Goal: Task Accomplishment & Management: Use online tool/utility

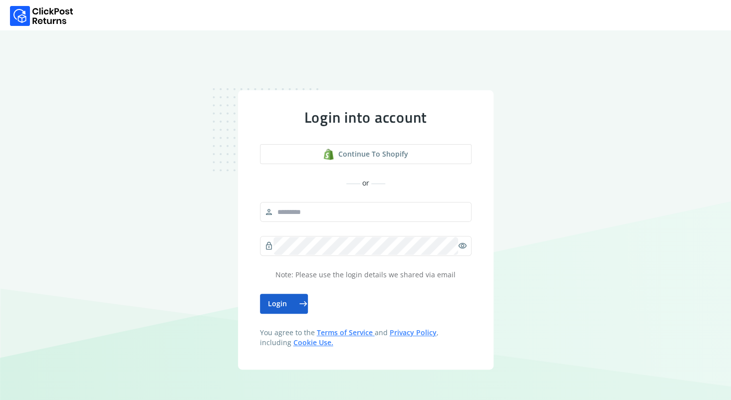
click at [292, 313] on button "Login east" at bounding box center [284, 304] width 48 height 20
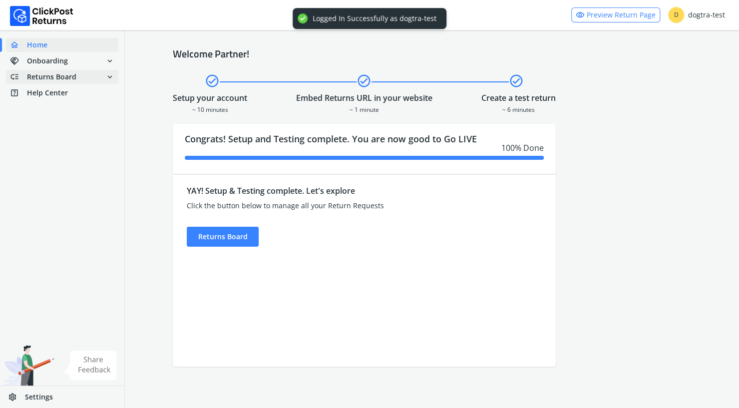
click at [54, 75] on span "Returns Board" at bounding box center [51, 77] width 49 height 10
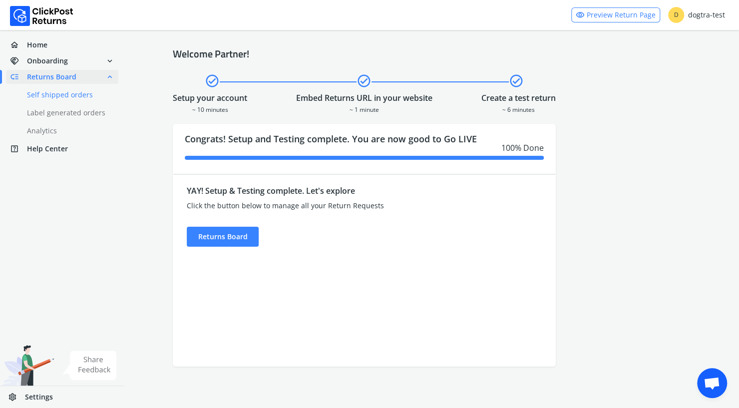
click at [53, 97] on link "done Self shipped orders" at bounding box center [68, 95] width 124 height 14
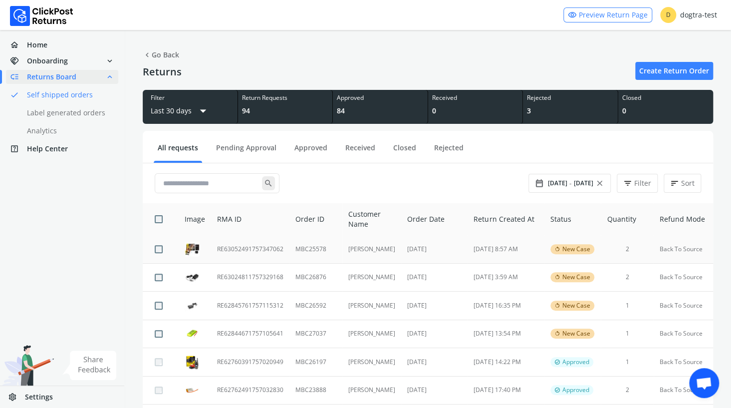
click at [245, 248] on td "RE63052491757347062" at bounding box center [250, 249] width 78 height 28
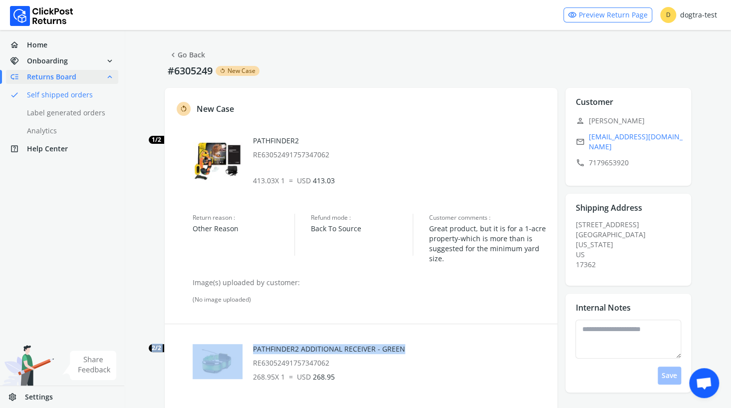
drag, startPoint x: 487, startPoint y: 318, endPoint x: 505, endPoint y: 338, distance: 26.9
click at [505, 338] on div "rotate_left New Case 1/2 PATHFINDER2 RE63052491757347062 413.03 X 1 = USD 413.0…" at bounding box center [361, 324] width 393 height 472
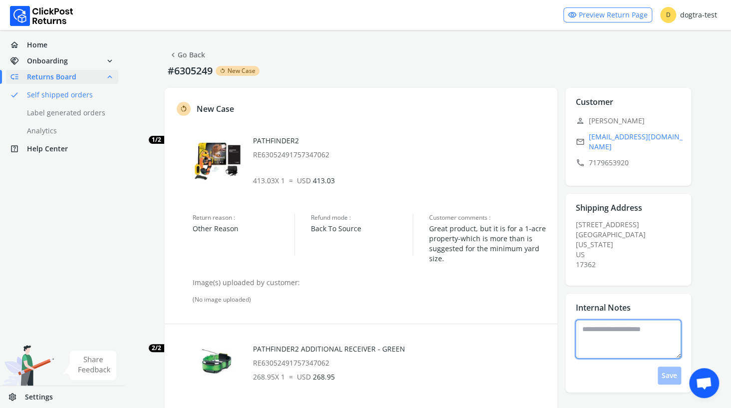
drag, startPoint x: 505, startPoint y: 338, endPoint x: 589, endPoint y: 322, distance: 85.9
click at [589, 321] on textarea at bounding box center [629, 339] width 106 height 39
type textarea "**********"
click at [671, 367] on button "Save" at bounding box center [669, 375] width 23 height 18
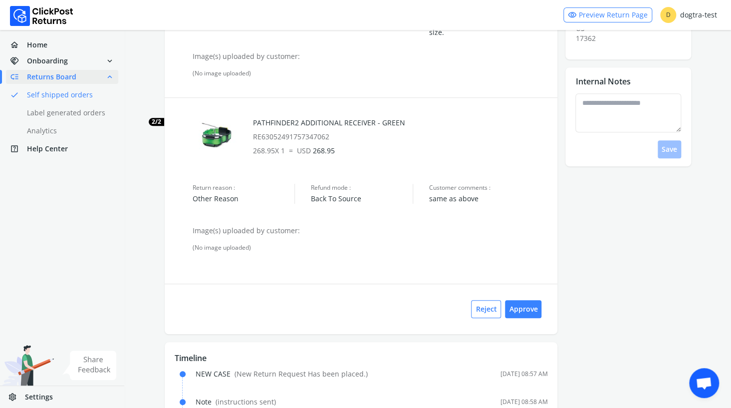
scroll to position [229, 0]
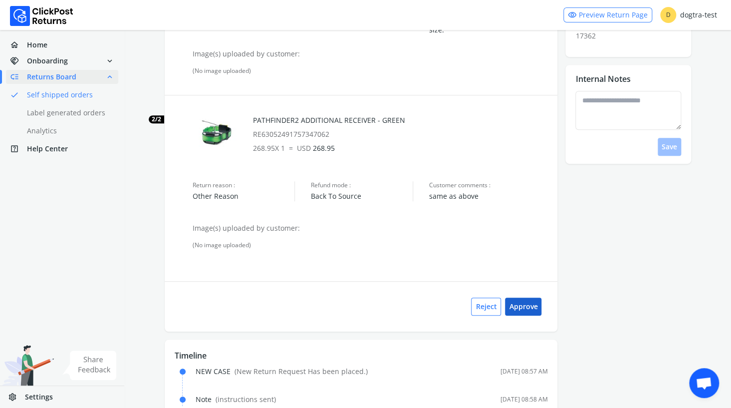
click at [532, 308] on button "Approve" at bounding box center [523, 307] width 36 height 18
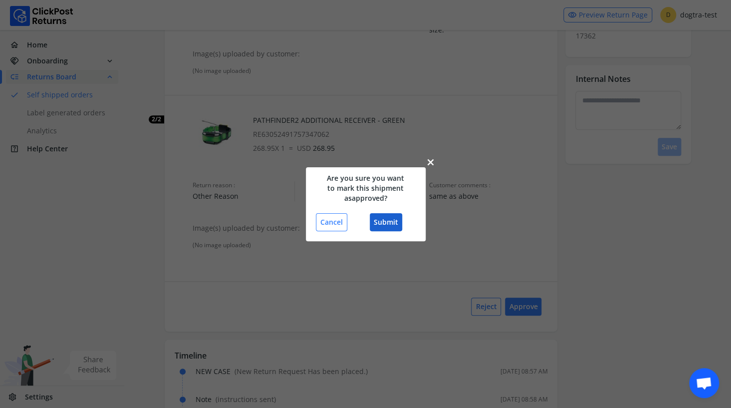
click at [392, 219] on button "Submit" at bounding box center [386, 222] width 32 height 18
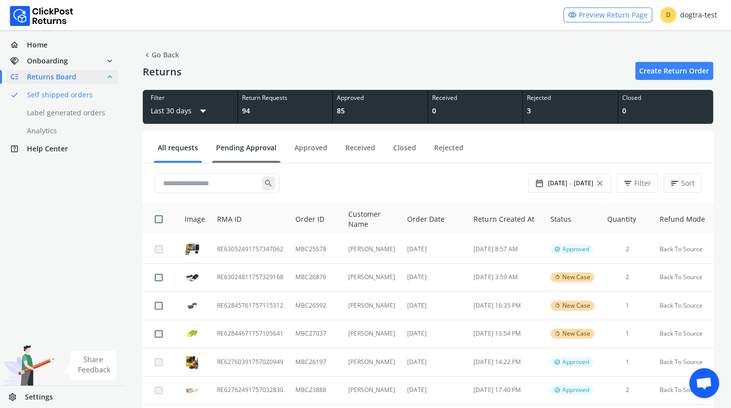
click at [242, 147] on link "Pending Approval" at bounding box center [246, 151] width 68 height 17
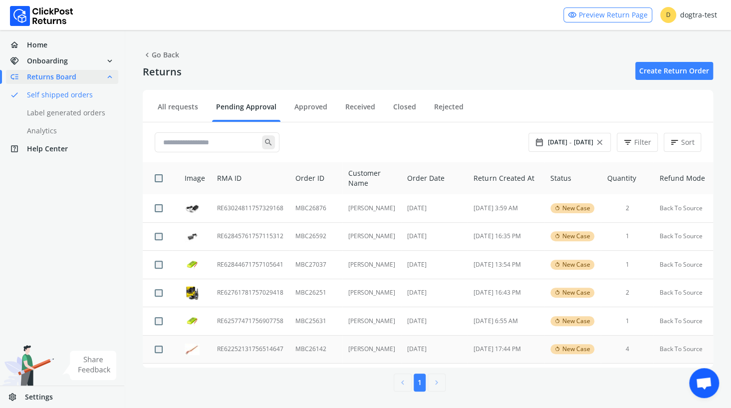
click at [242, 349] on td "RE62252131756514647" at bounding box center [250, 349] width 78 height 28
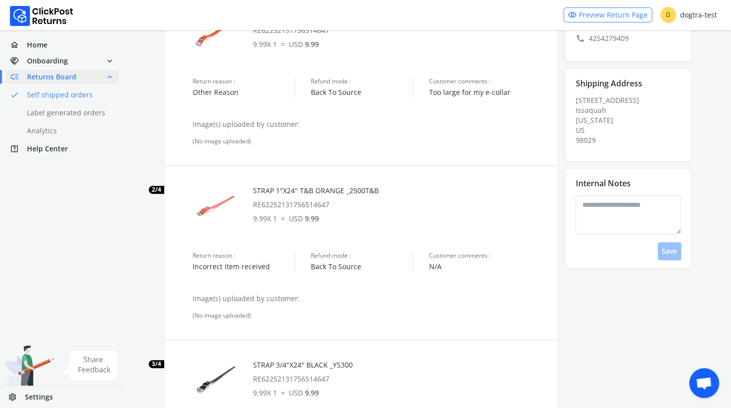
scroll to position [133, 0]
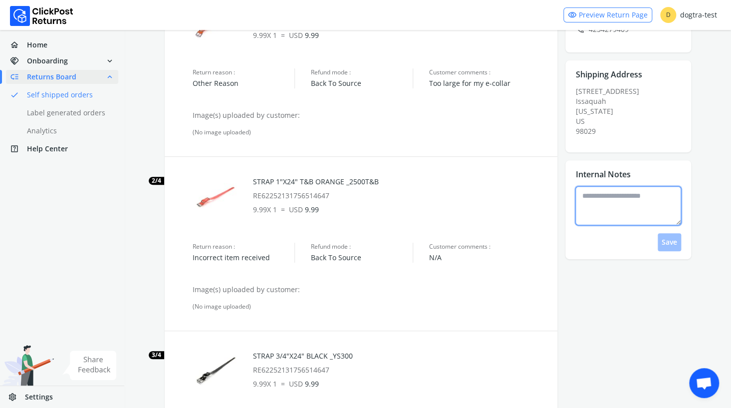
click at [623, 189] on textarea at bounding box center [629, 205] width 106 height 39
type textarea "**********"
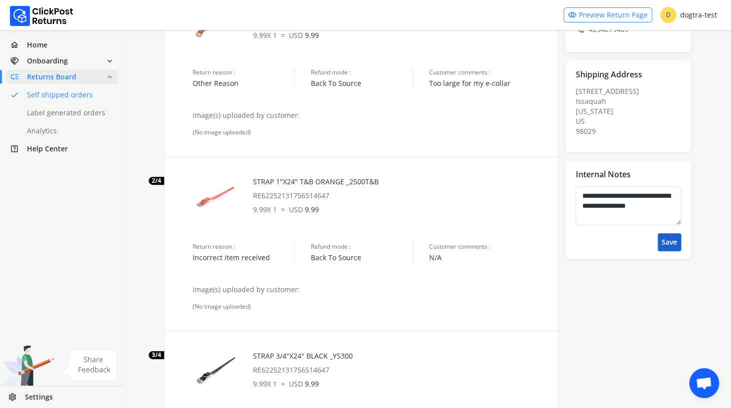
click at [670, 234] on button "Save" at bounding box center [669, 242] width 23 height 18
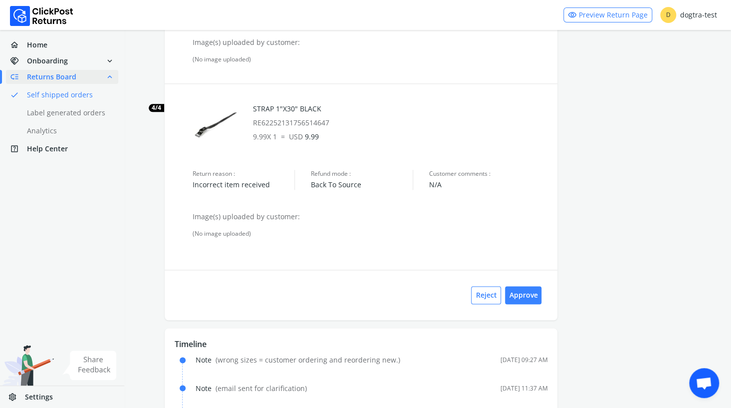
scroll to position [561, 0]
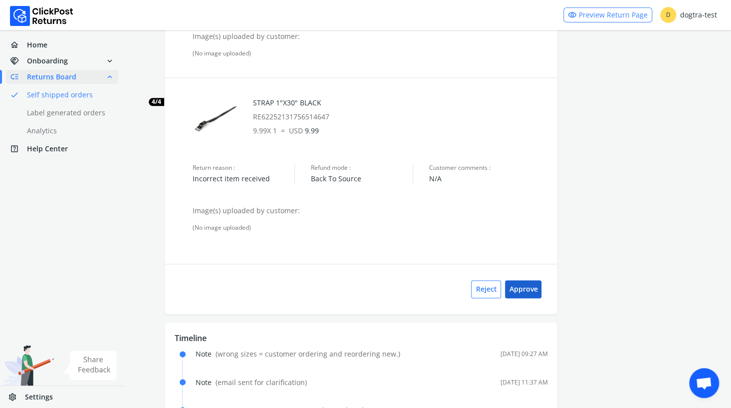
click at [524, 289] on button "Approve" at bounding box center [523, 289] width 36 height 18
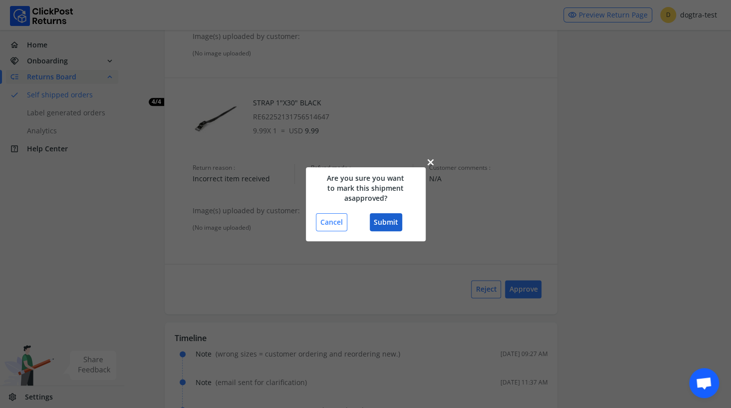
click at [384, 224] on button "Submit" at bounding box center [386, 222] width 32 height 18
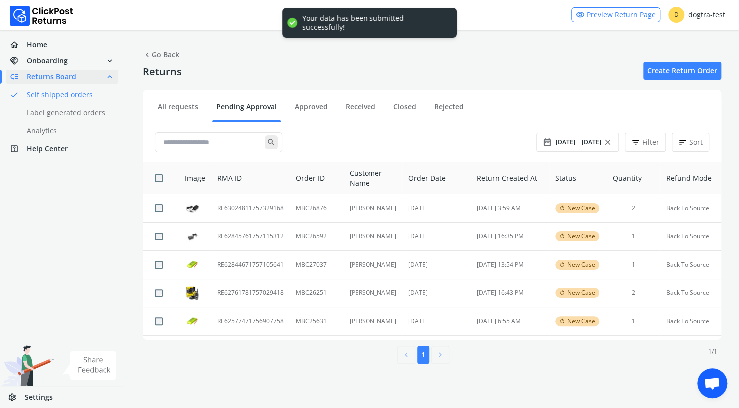
drag, startPoint x: 733, startPoint y: 247, endPoint x: 731, endPoint y: 22, distance: 225.2
click at [731, 22] on html "visibility Preview Return Page D dogtra-test home Home handshake Onboarding exp…" at bounding box center [369, 204] width 739 height 408
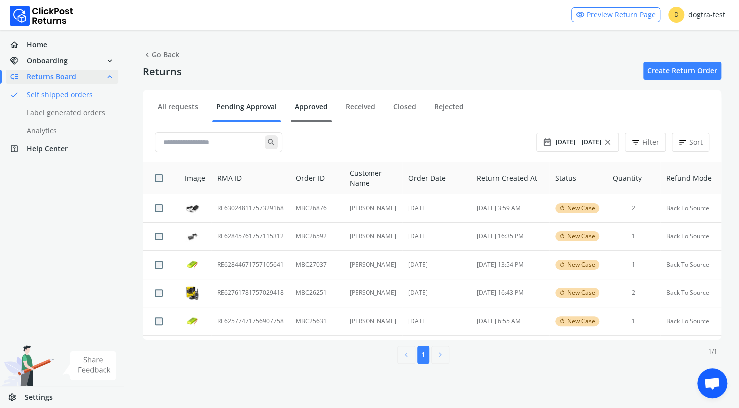
click at [301, 102] on link "Approved" at bounding box center [311, 110] width 41 height 17
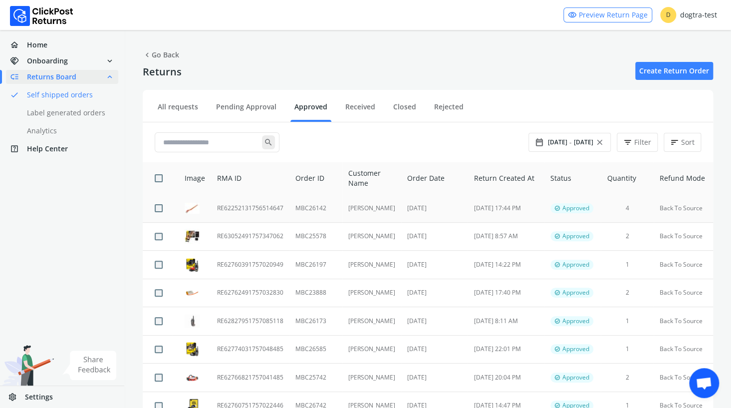
click at [257, 205] on td "RE62252131756514647" at bounding box center [250, 208] width 78 height 28
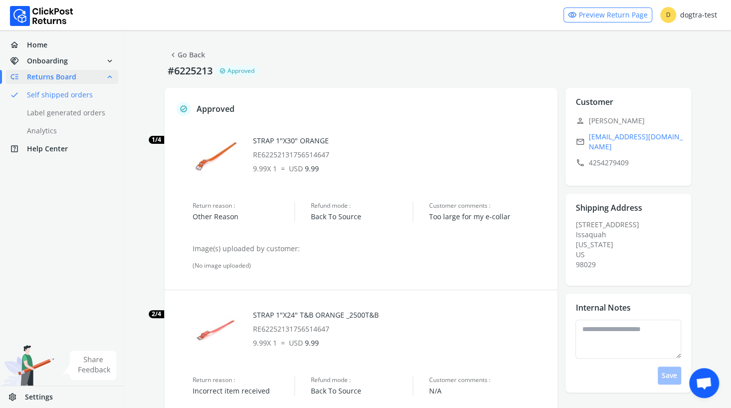
click at [198, 53] on link "chevron_left Go Back" at bounding box center [187, 55] width 36 height 14
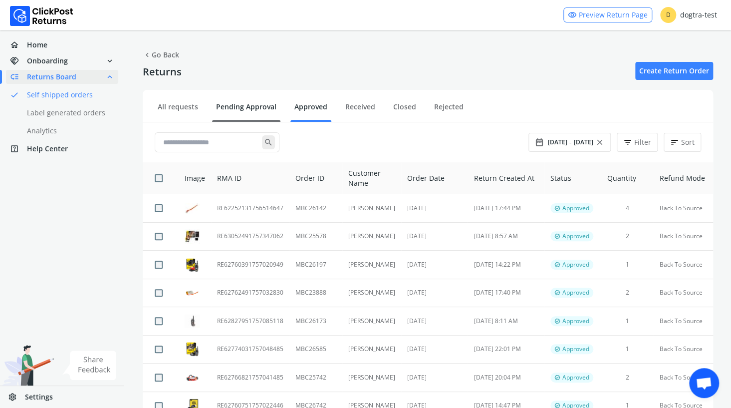
click at [251, 108] on link "Pending Approval" at bounding box center [246, 110] width 68 height 17
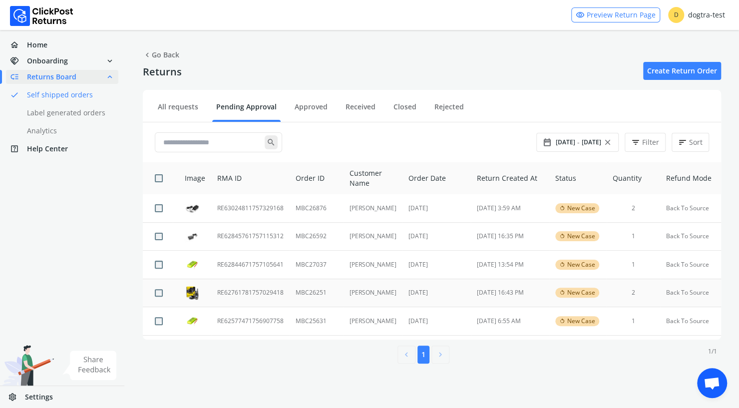
click at [261, 293] on td "RE62761781757029418" at bounding box center [250, 293] width 78 height 28
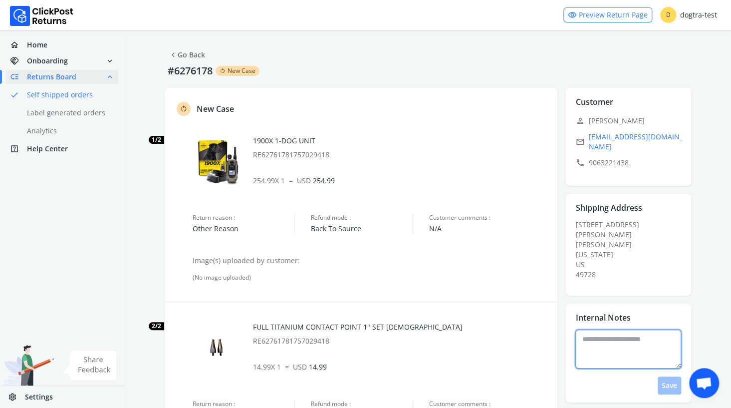
click at [599, 342] on textarea at bounding box center [629, 349] width 106 height 39
type textarea "**********"
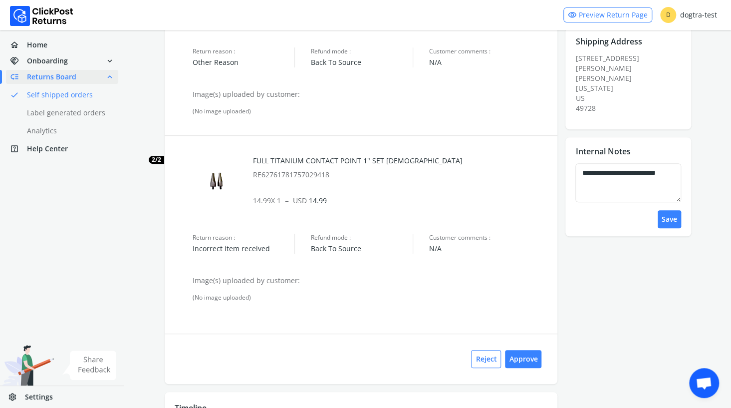
scroll to position [172, 0]
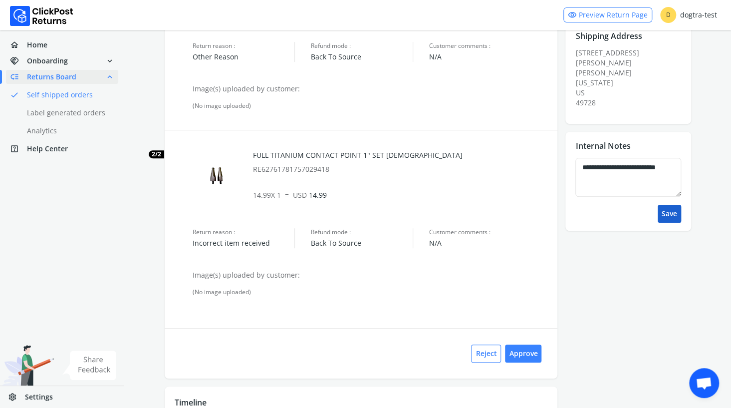
click at [671, 205] on button "Save" at bounding box center [669, 214] width 23 height 18
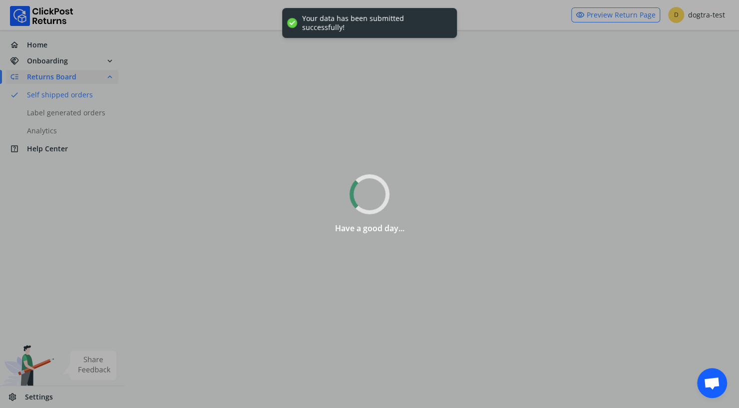
click at [520, 351] on div "Have a good day..." at bounding box center [369, 204] width 739 height 408
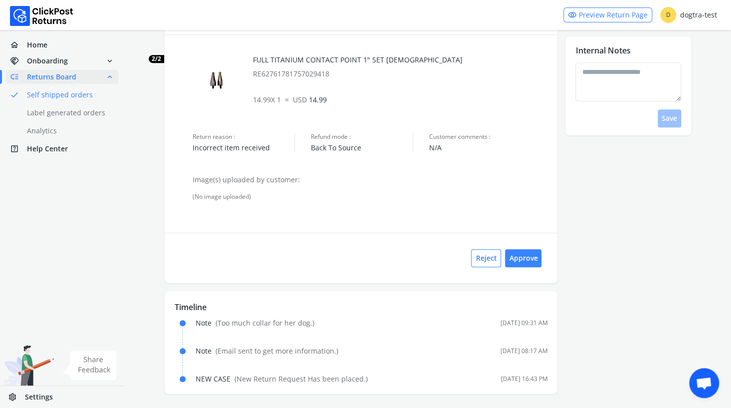
scroll to position [269, 0]
click at [524, 249] on button "Approve" at bounding box center [523, 257] width 36 height 18
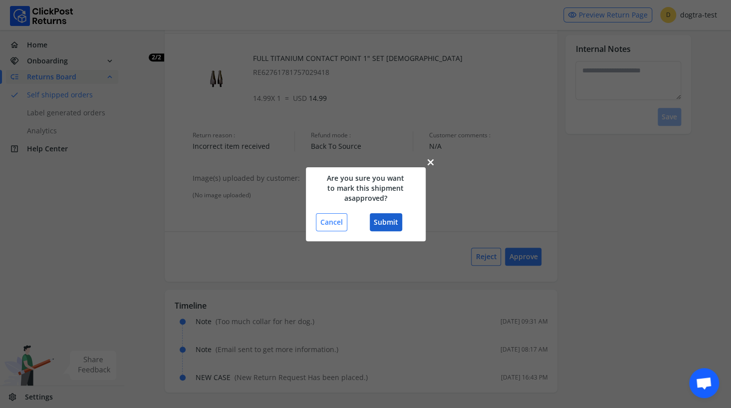
click at [394, 223] on button "Submit" at bounding box center [386, 222] width 32 height 18
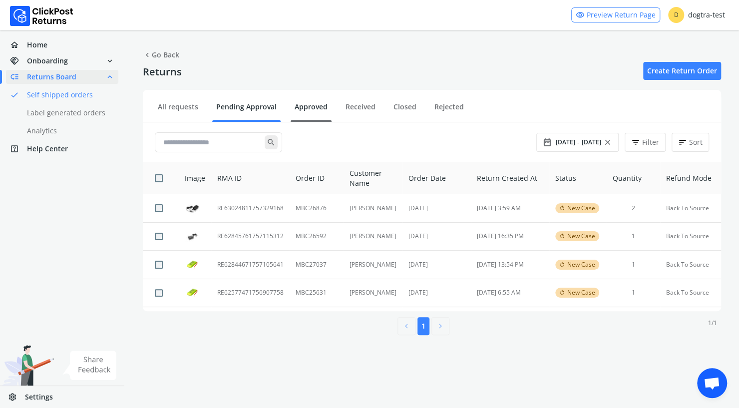
click at [309, 105] on link "Approved" at bounding box center [311, 110] width 41 height 17
